Goal: Find specific page/section: Find specific page/section

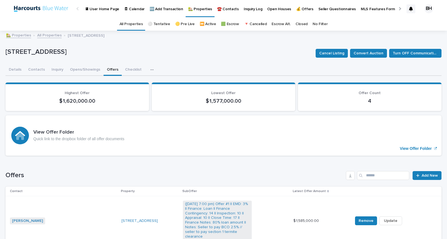
click at [45, 33] on link "All Properties" at bounding box center [49, 35] width 25 height 6
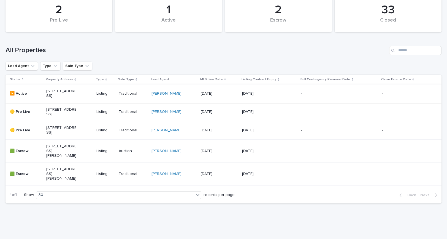
scroll to position [43, 0]
click at [62, 157] on p "[STREET_ADDRESS][PERSON_NAME]" at bounding box center [61, 151] width 31 height 14
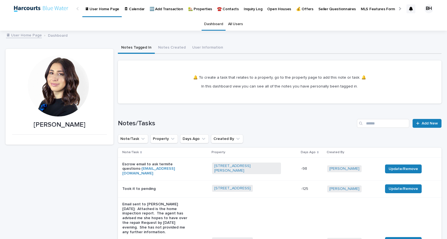
click at [195, 7] on p "🏡 Properties" at bounding box center [200, 6] width 24 height 12
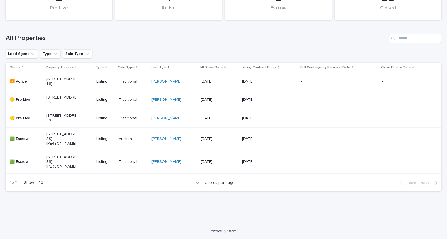
scroll to position [58, 0]
click at [65, 146] on p "[STREET_ADDRESS][PERSON_NAME]" at bounding box center [61, 139] width 31 height 14
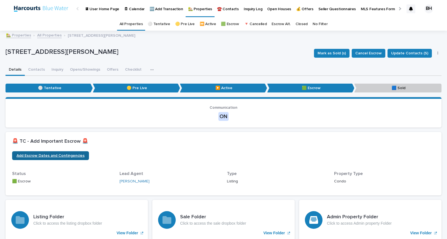
click at [47, 156] on span "Add Escrow Dates and Contingencies" at bounding box center [51, 156] width 68 height 8
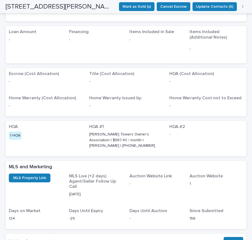
scroll to position [733, 0]
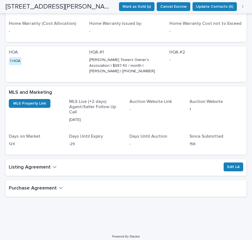
click at [56, 184] on button "Purchase Agreement" at bounding box center [36, 188] width 54 height 10
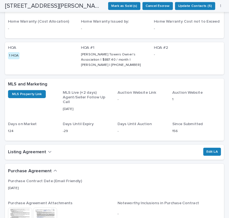
scroll to position [800, 0]
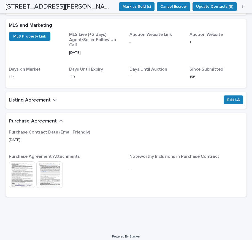
click at [13, 173] on img at bounding box center [22, 174] width 26 height 26
